Goal: Task Accomplishment & Management: Use online tool/utility

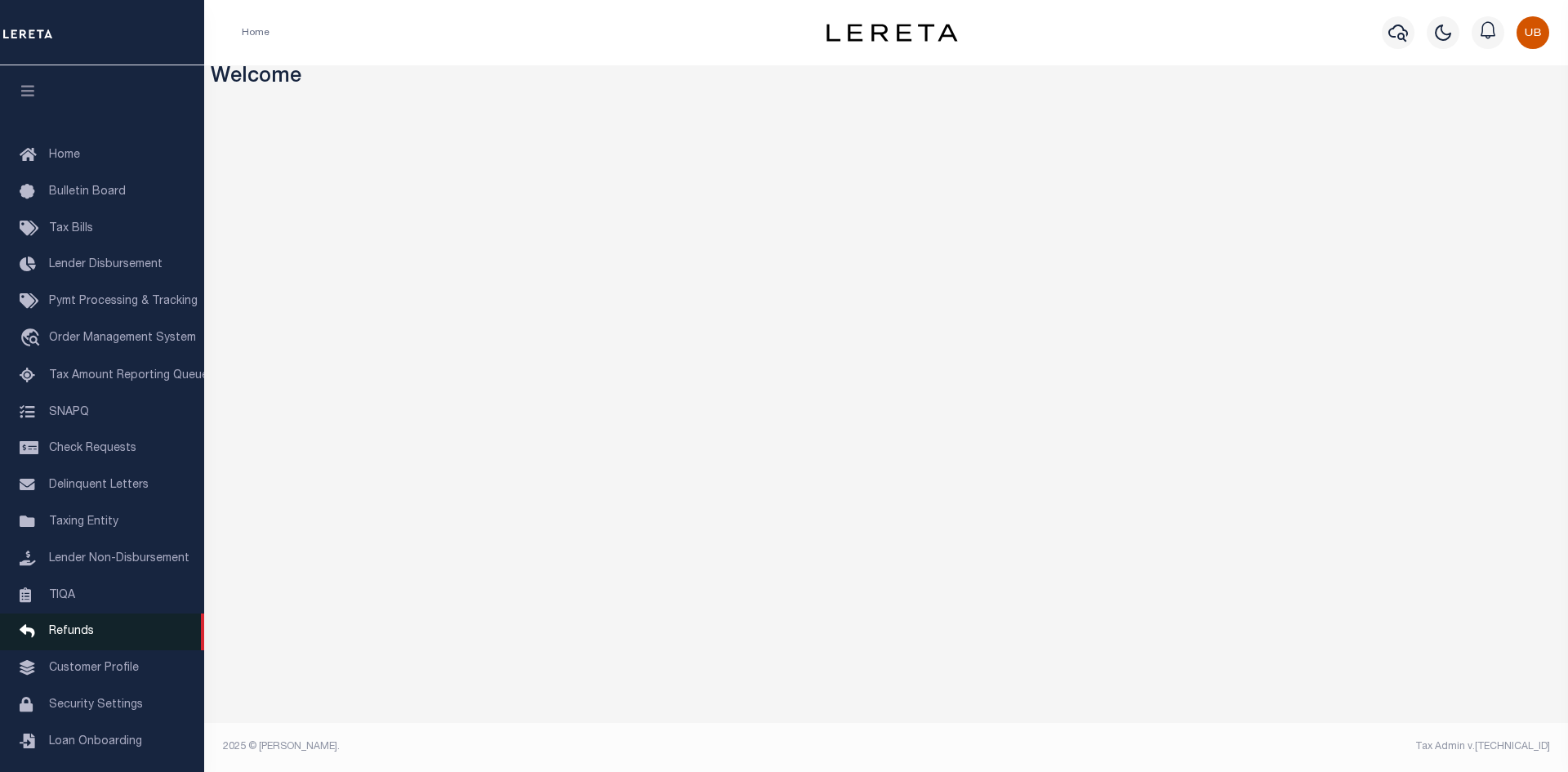
click at [123, 638] on link "Refunds" at bounding box center [102, 631] width 204 height 36
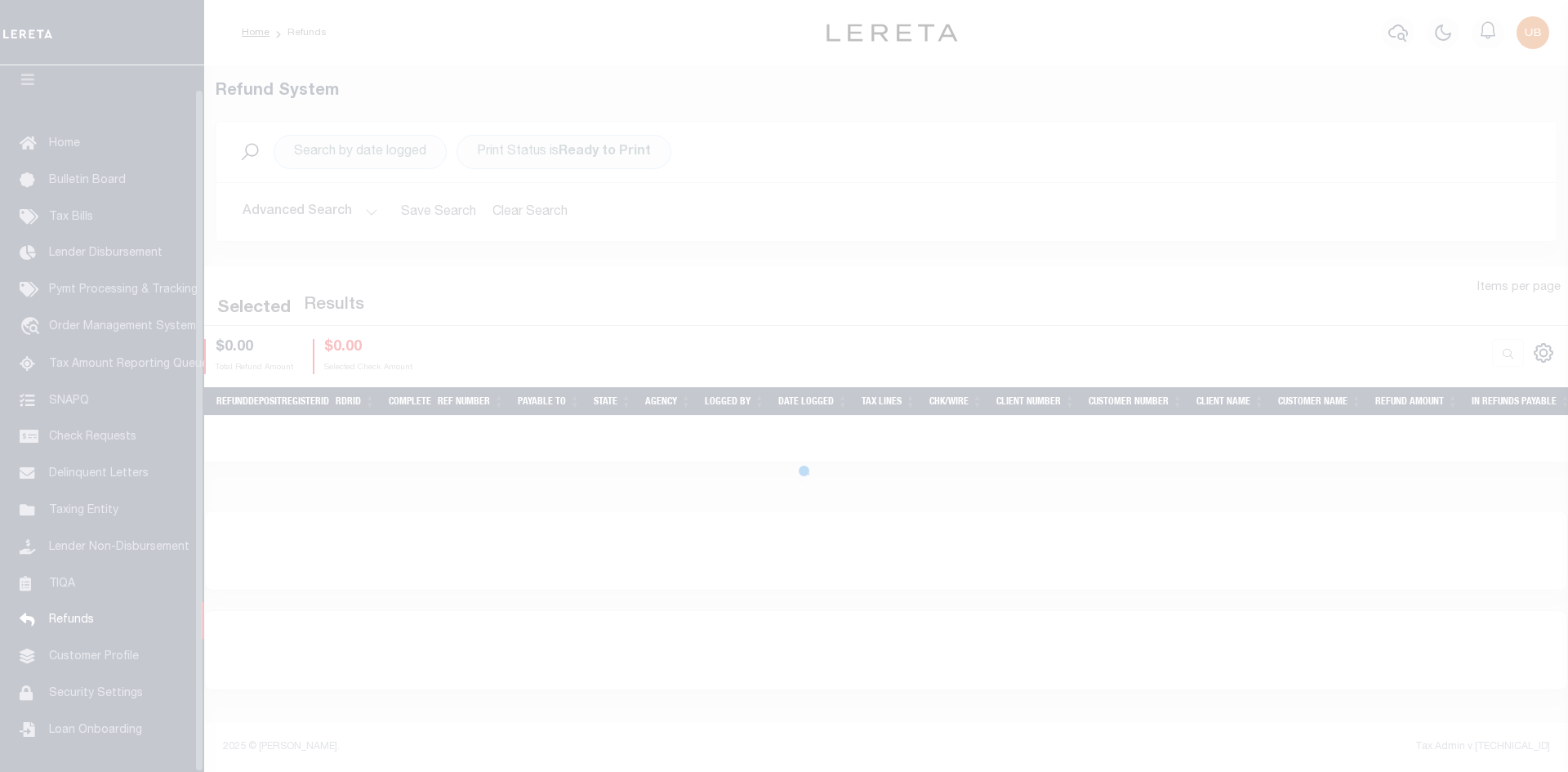
scroll to position [24, 0]
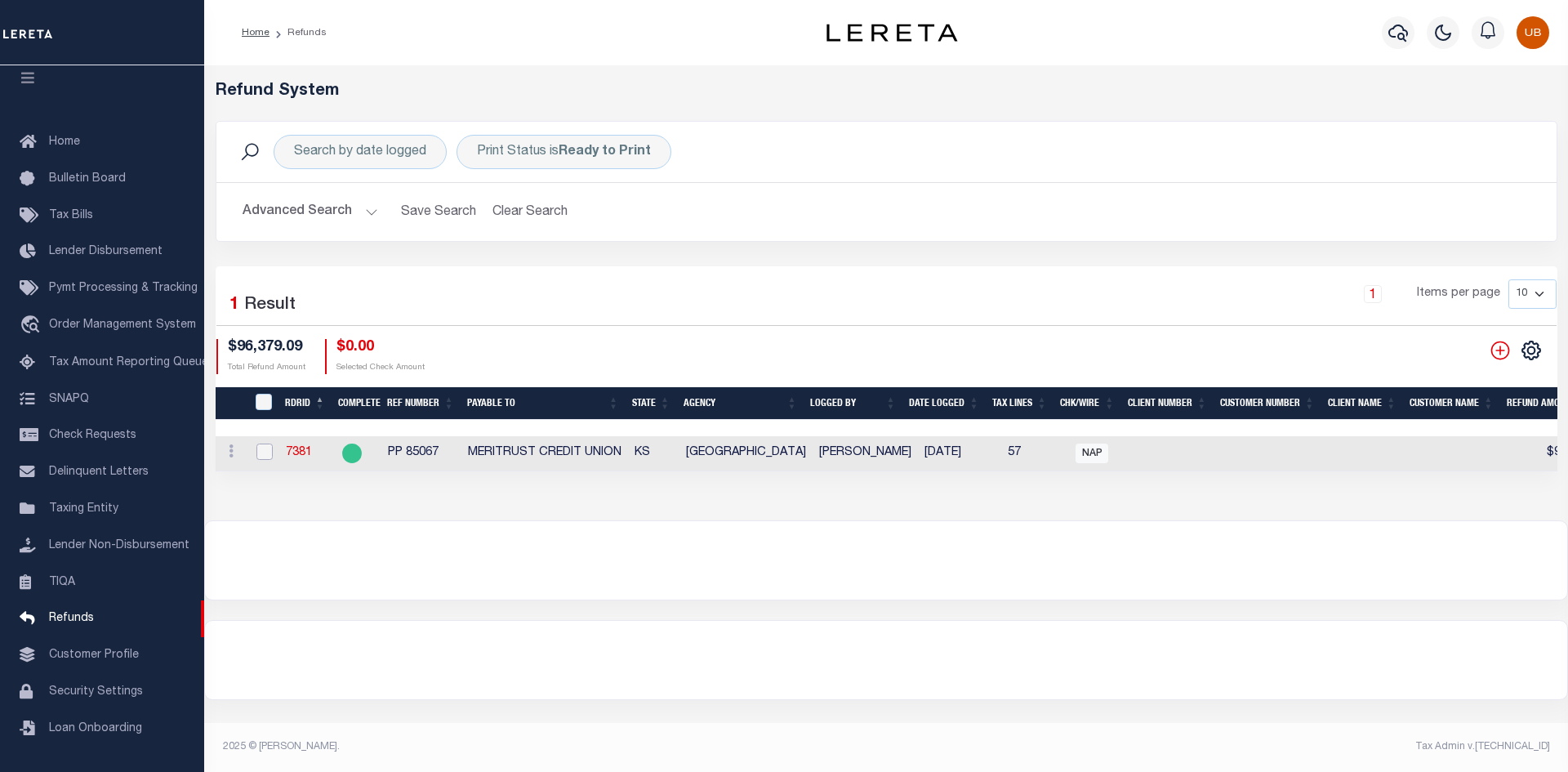
click at [257, 453] on input "checkbox" at bounding box center [264, 451] width 17 height 17
checkbox input "true"
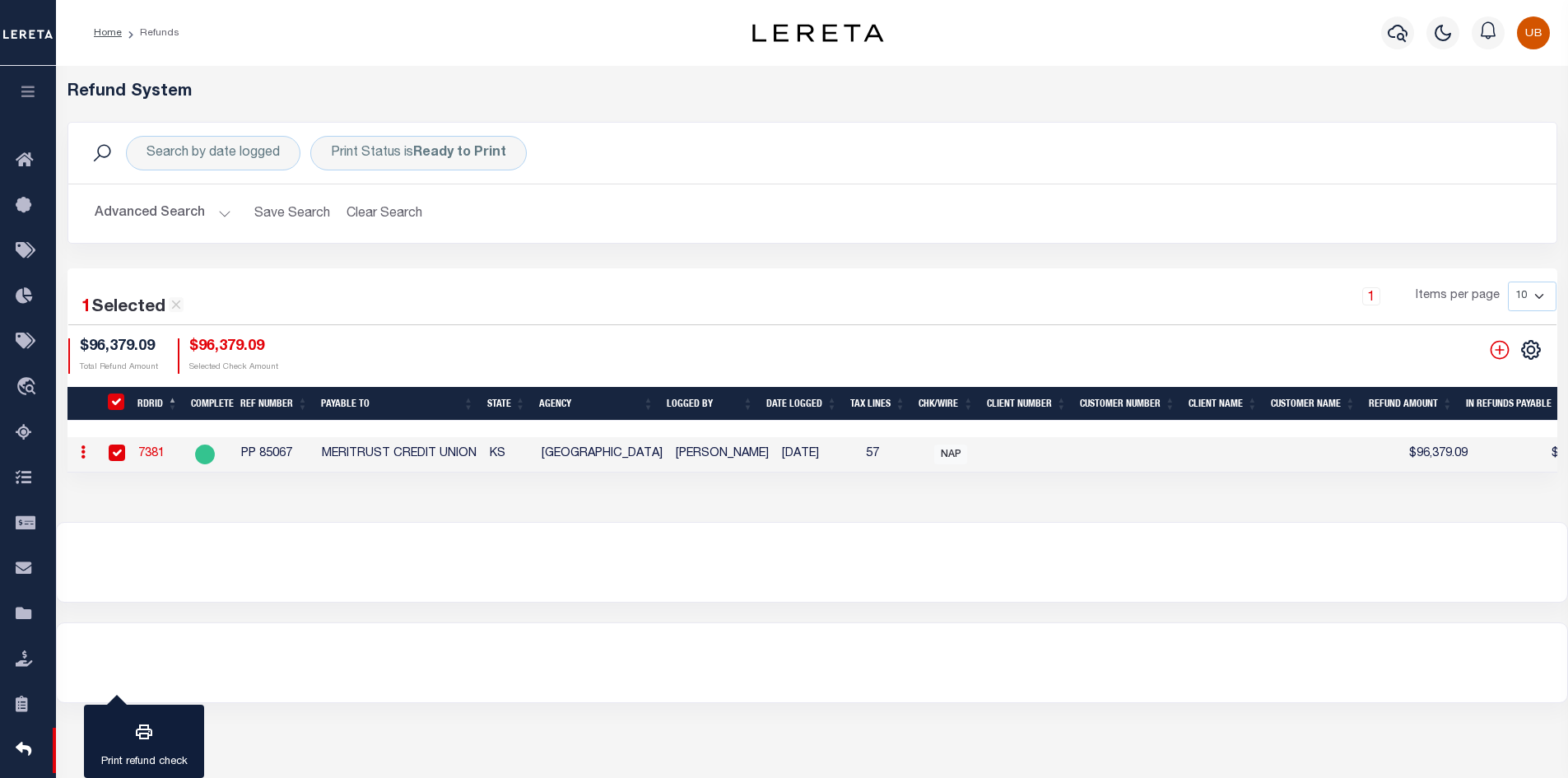
click at [39, 99] on button "button" at bounding box center [28, 93] width 56 height 56
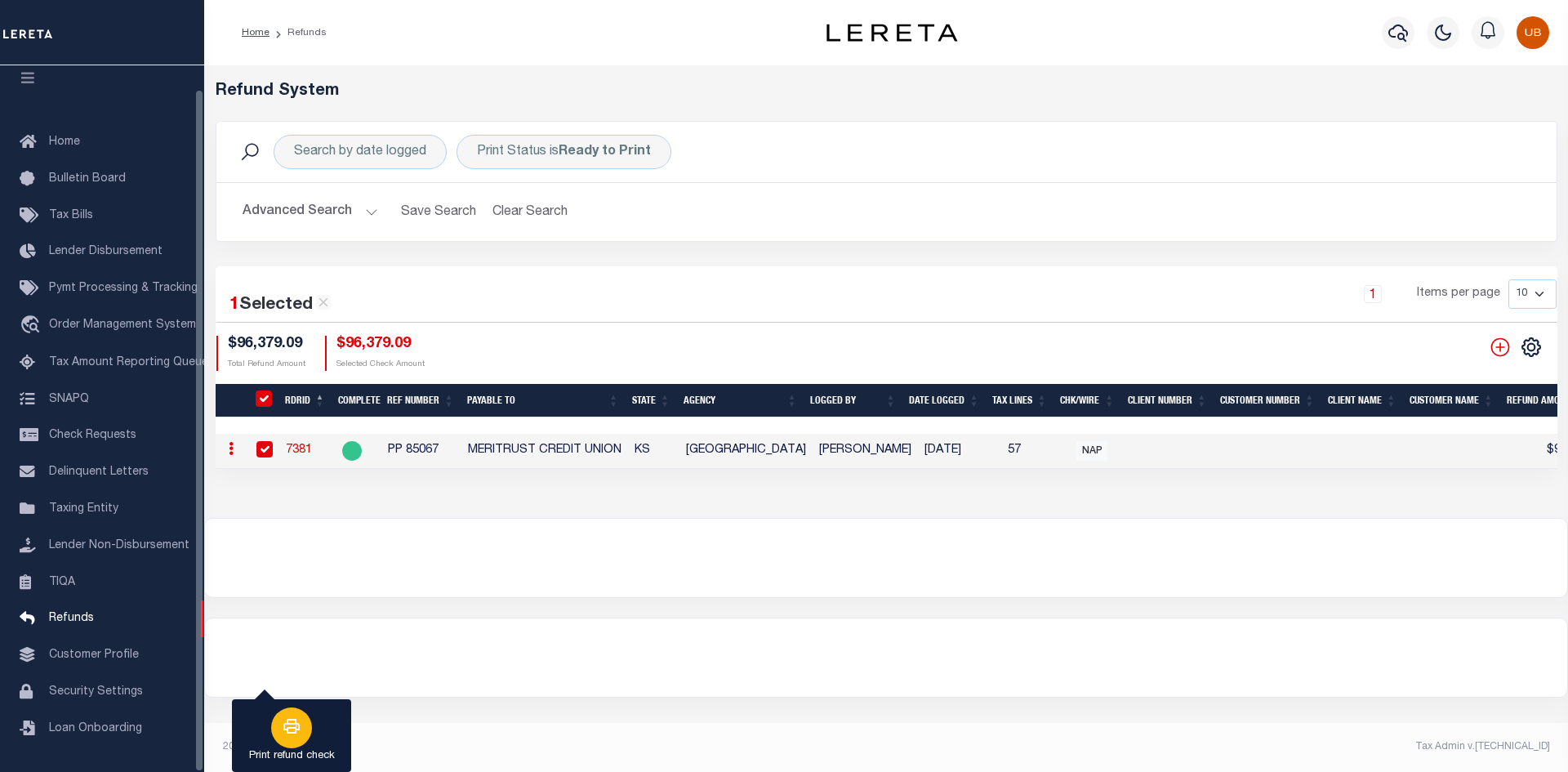
click at [279, 725] on div "button" at bounding box center [292, 728] width 41 height 41
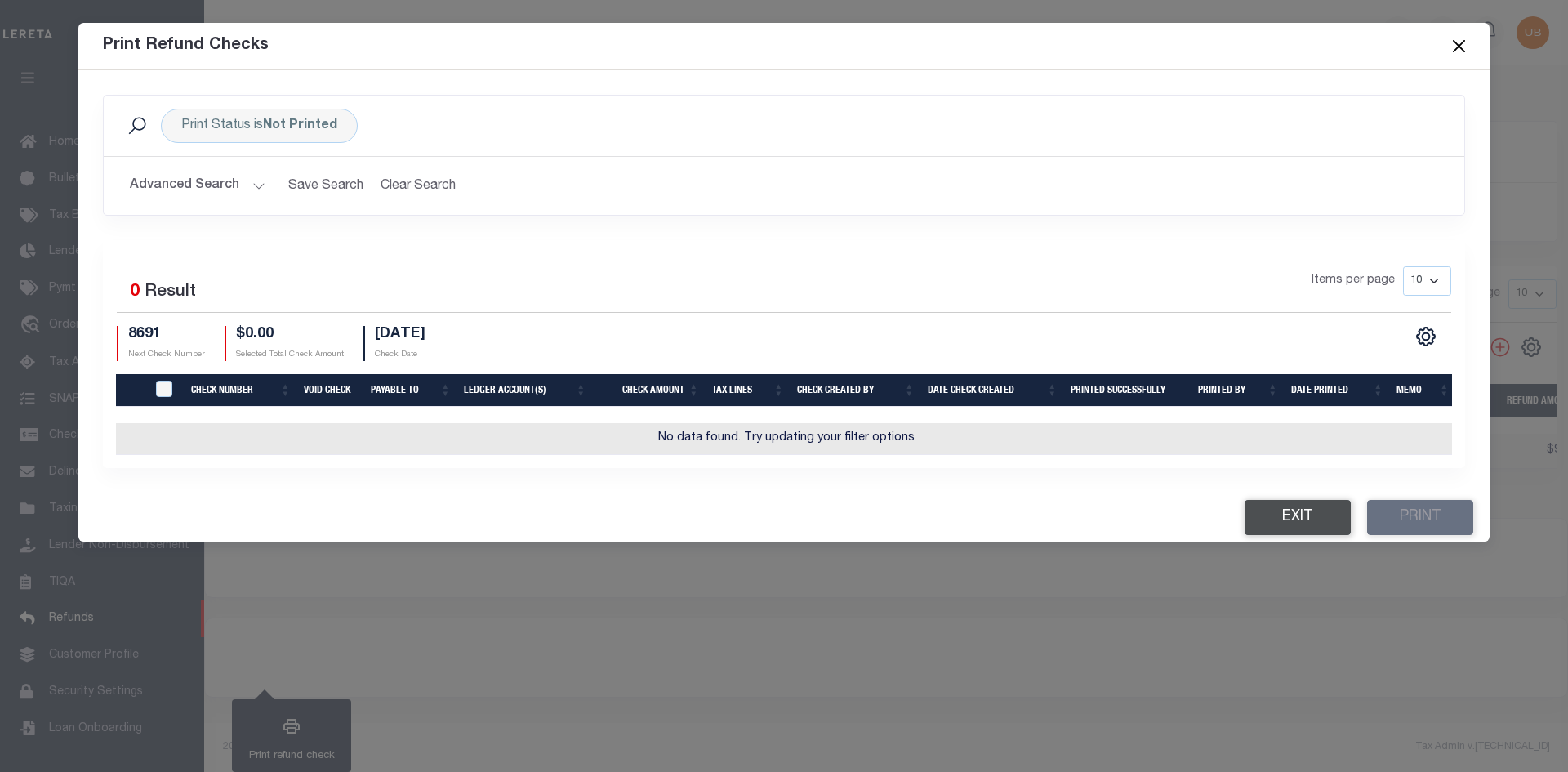
click at [1267, 522] on button "Exit" at bounding box center [1298, 517] width 106 height 35
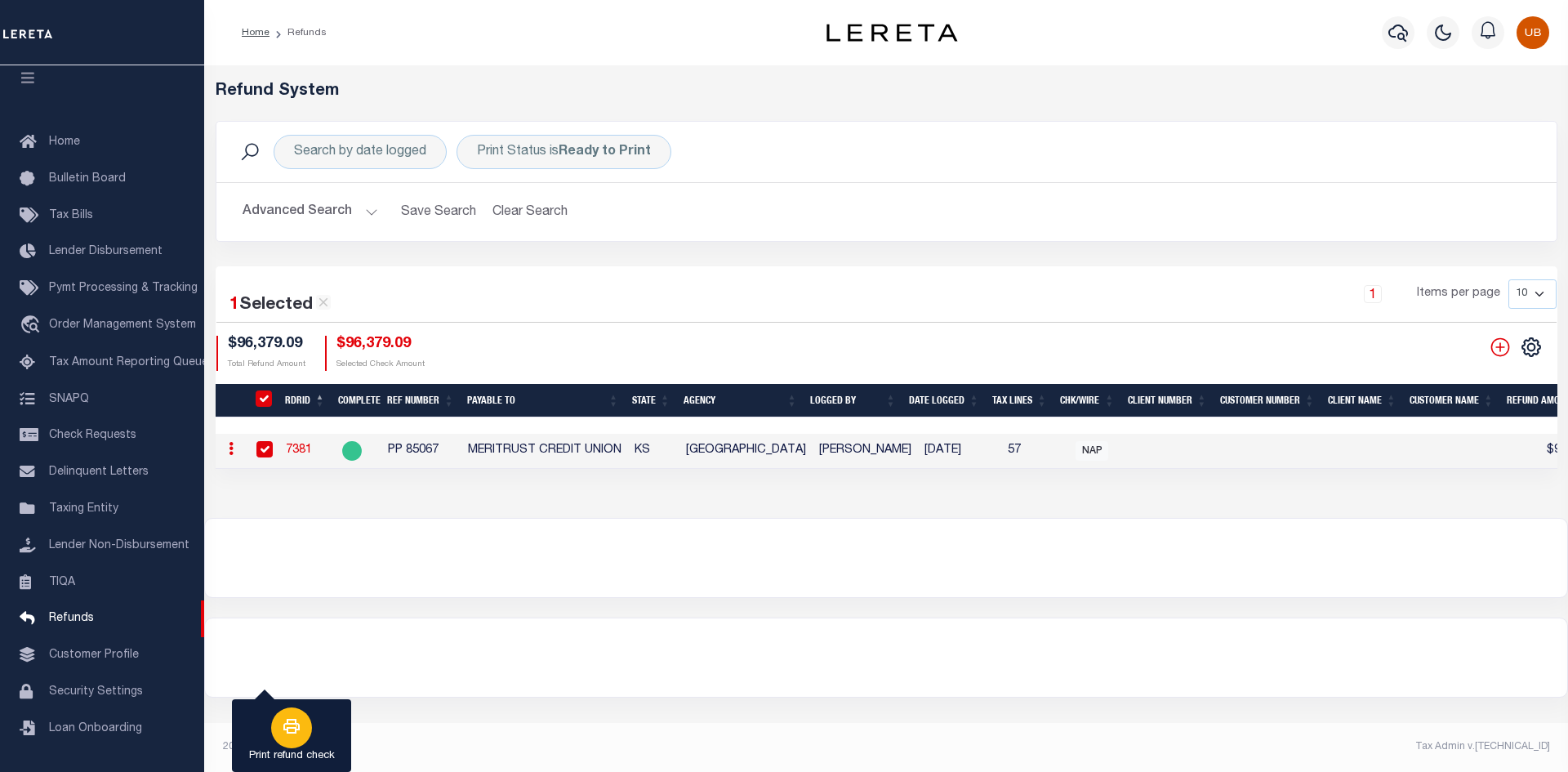
click at [298, 742] on div "button" at bounding box center [292, 728] width 41 height 41
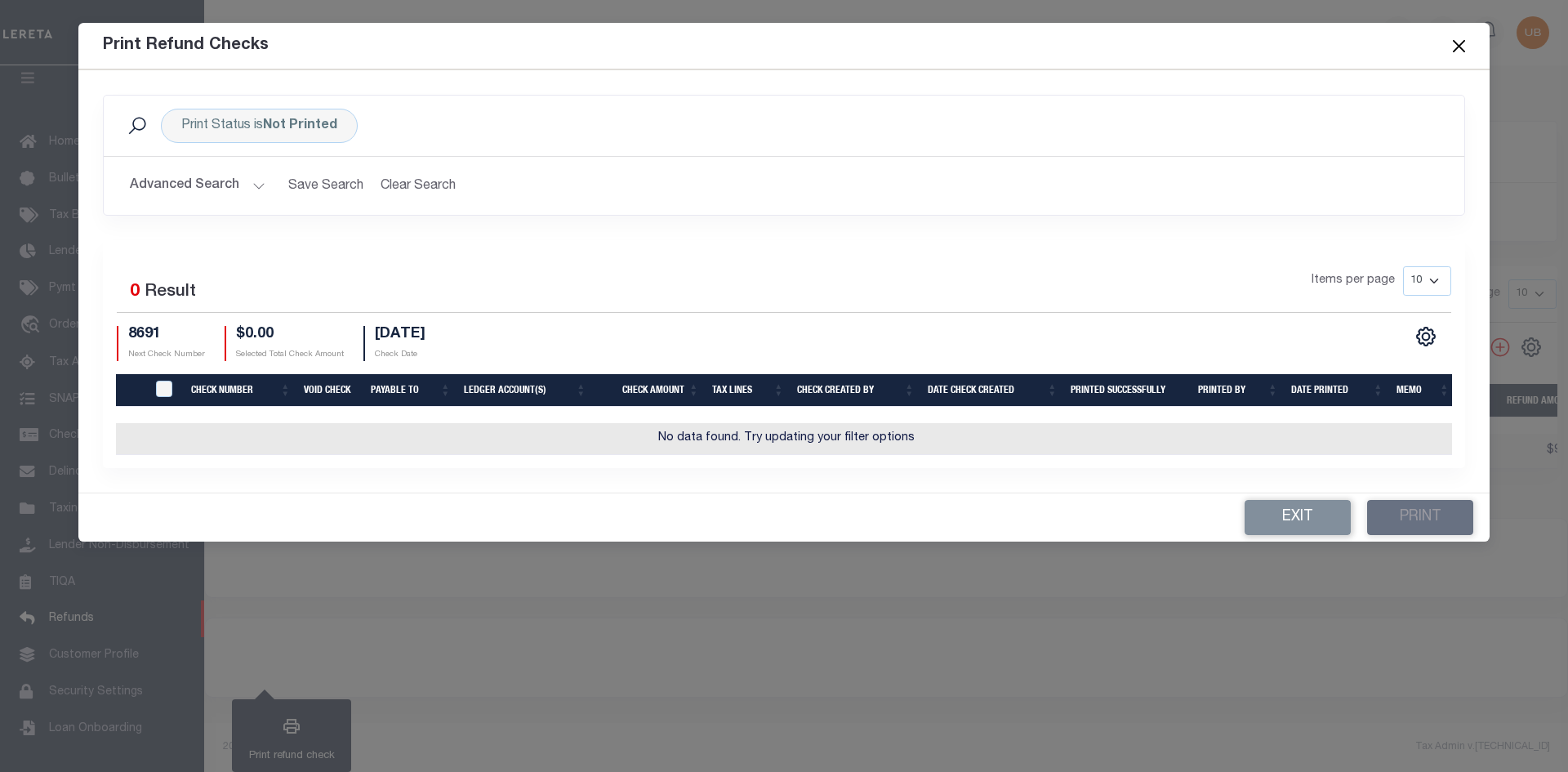
click at [1175, 110] on div "Print Status is Not Printed Search" at bounding box center [784, 125] width 1334 height 34
click at [1275, 527] on button "Exit" at bounding box center [1298, 517] width 106 height 35
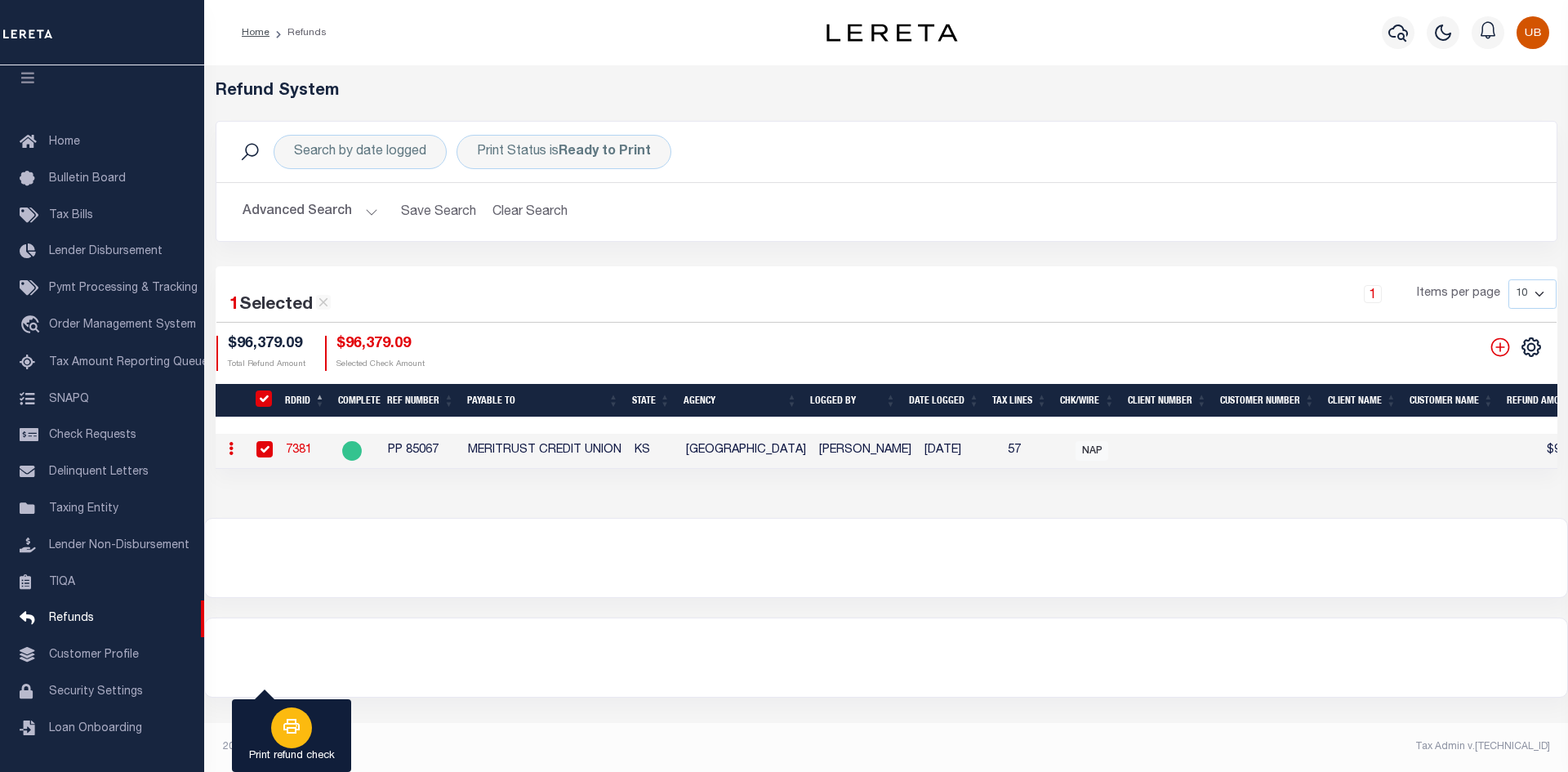
click at [283, 724] on icon "button" at bounding box center [292, 726] width 20 height 20
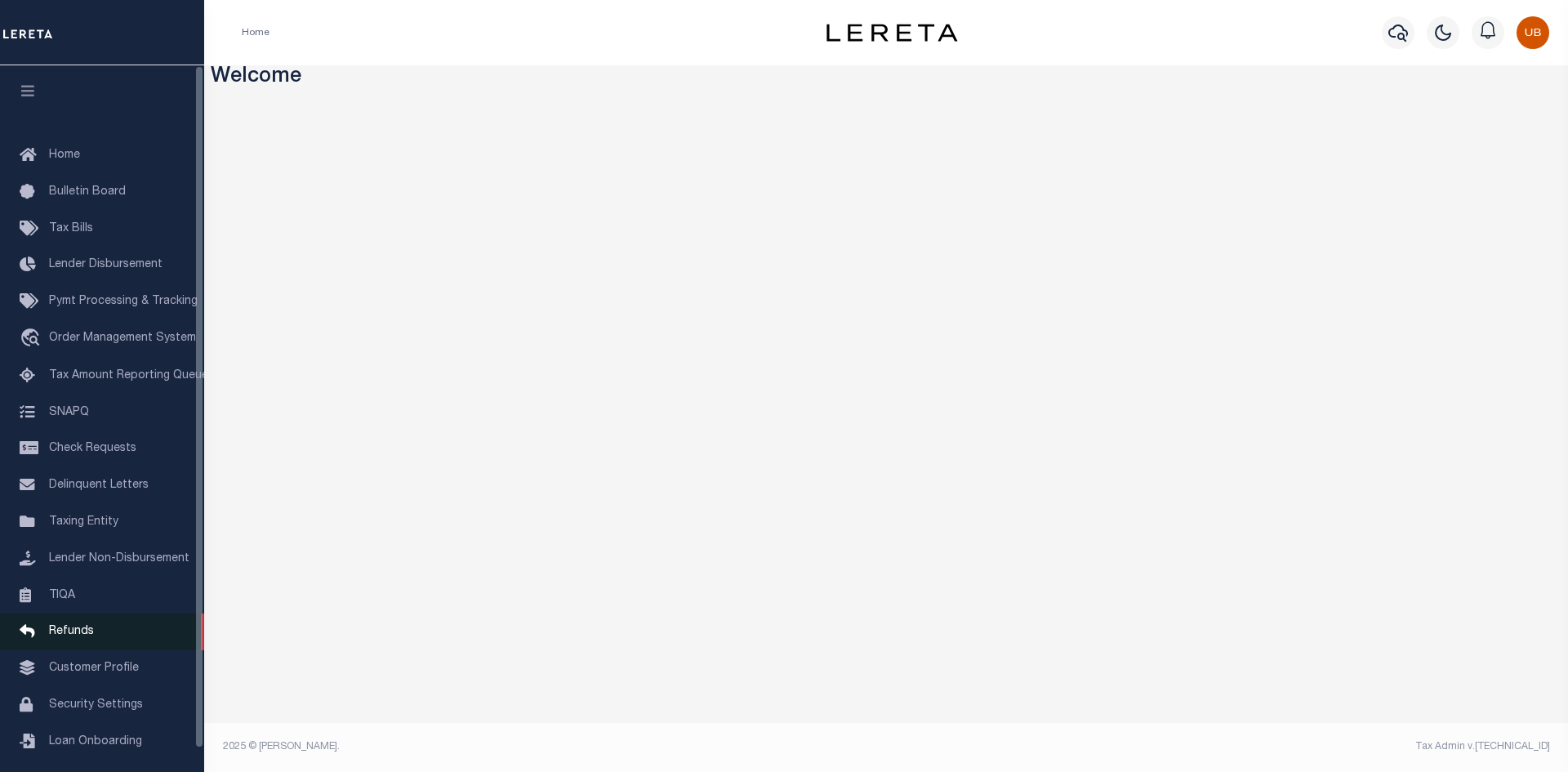
click at [80, 637] on span "Refunds" at bounding box center [72, 631] width 45 height 12
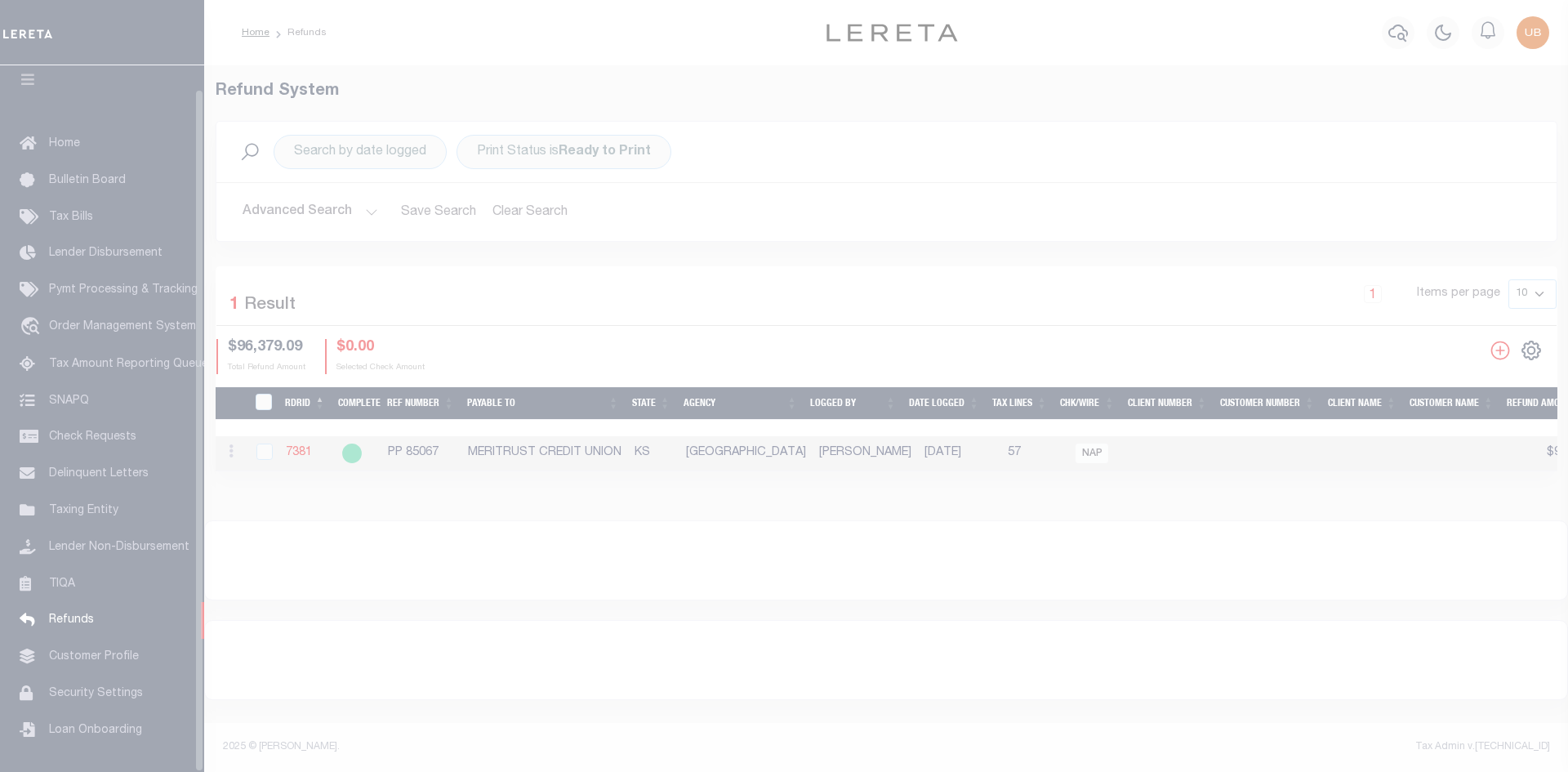
scroll to position [24, 0]
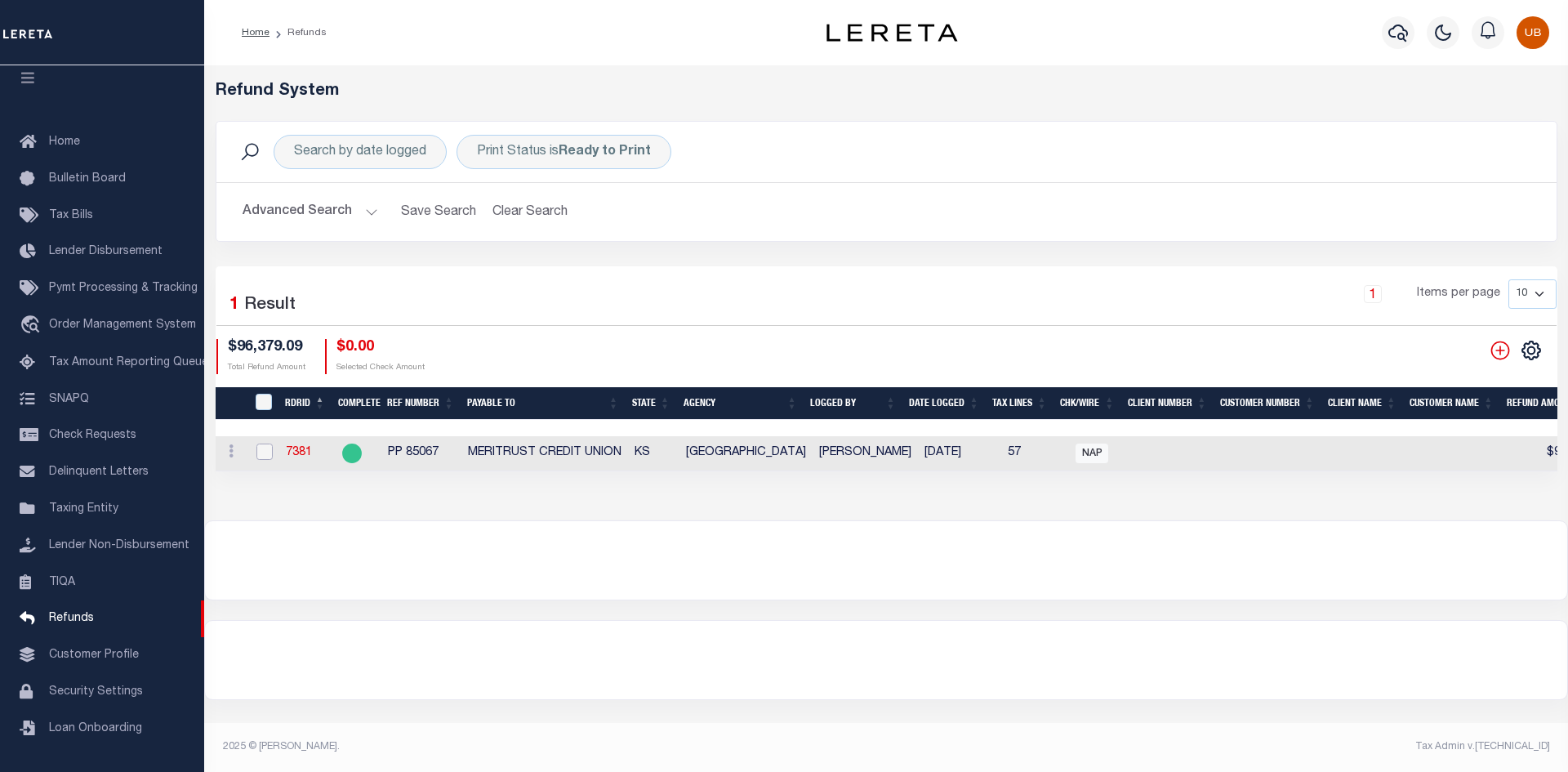
click at [265, 450] on input "checkbox" at bounding box center [264, 451] width 17 height 17
checkbox input "true"
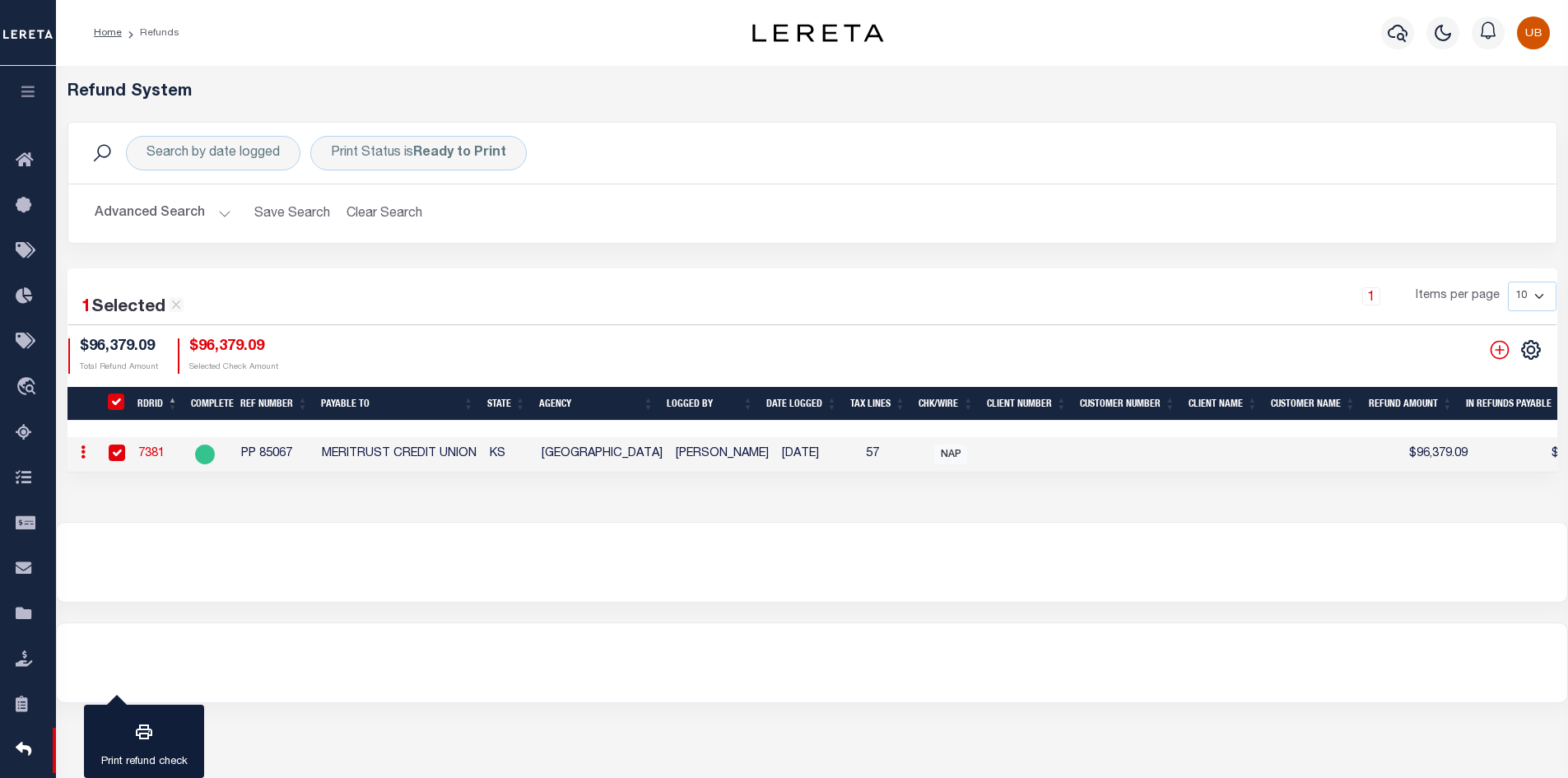
click at [28, 105] on button "button" at bounding box center [28, 93] width 56 height 56
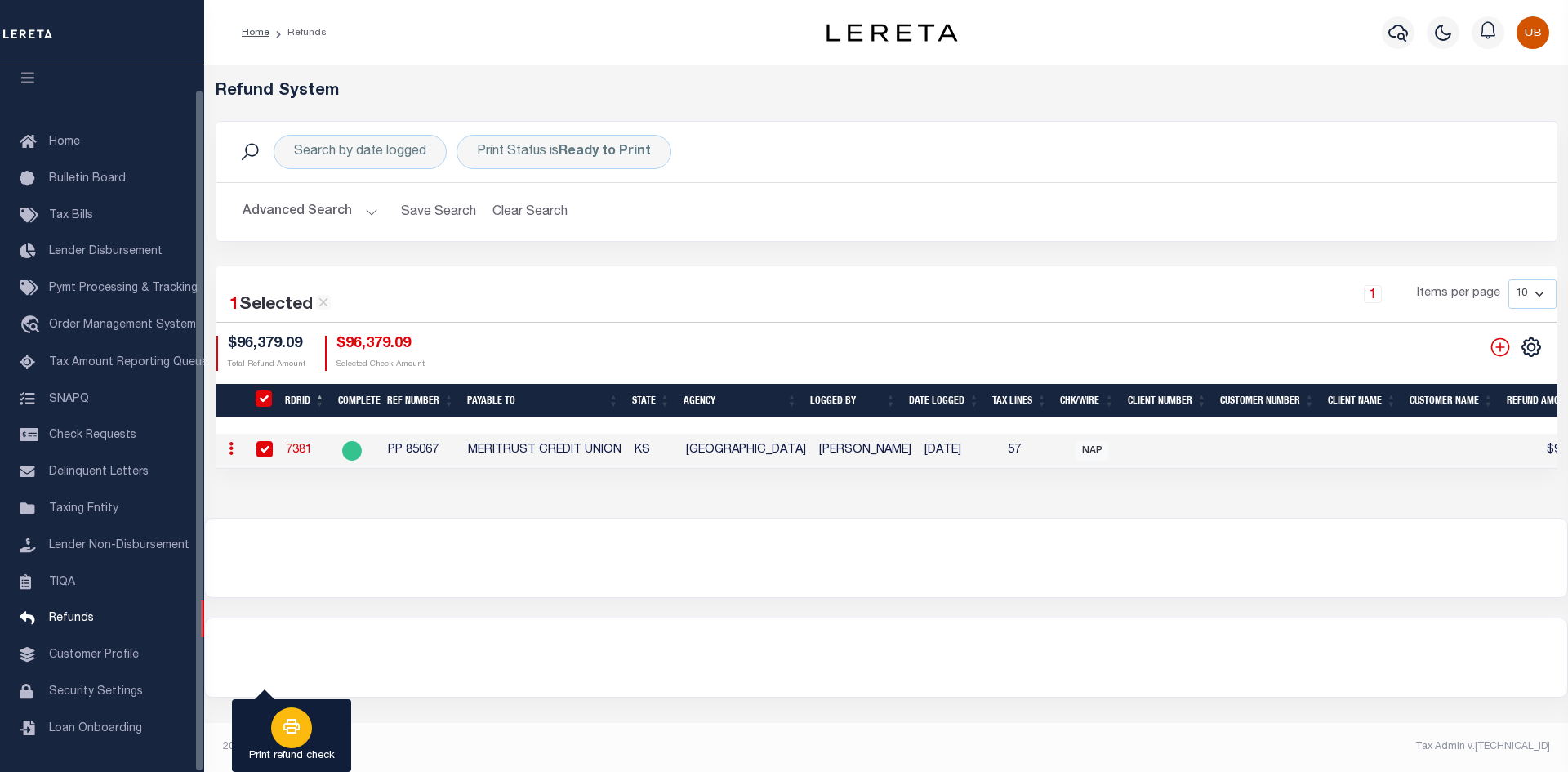
click at [278, 722] on div "button" at bounding box center [292, 728] width 41 height 41
